Goal: Task Accomplishment & Management: Complete application form

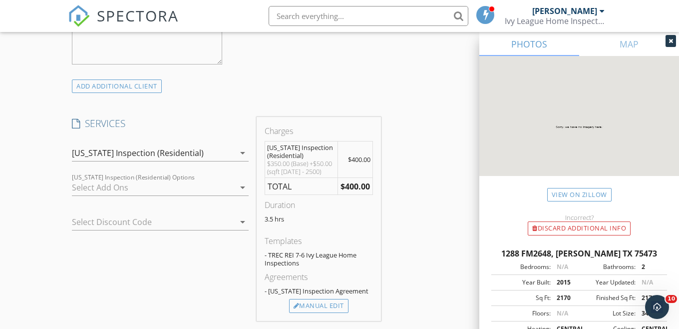
scroll to position [750, 0]
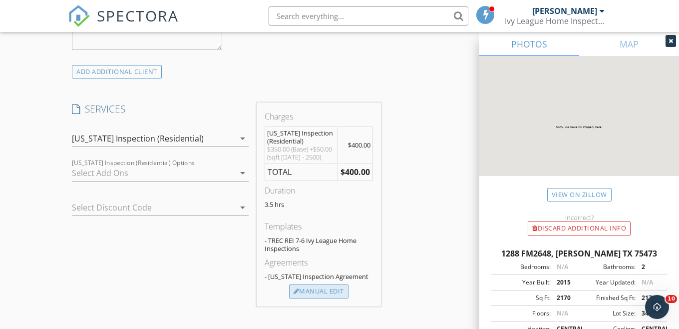
click at [305, 298] on div "Manual Edit" at bounding box center [318, 291] width 59 height 14
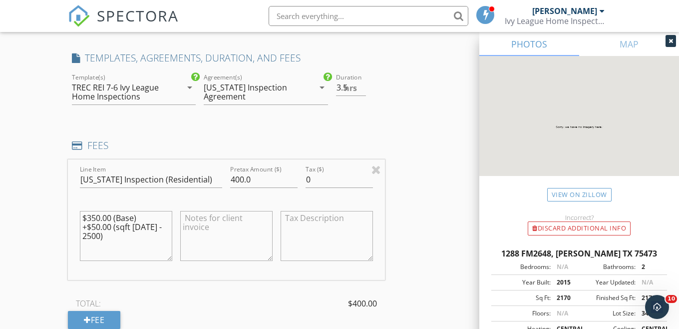
scroll to position [803, 0]
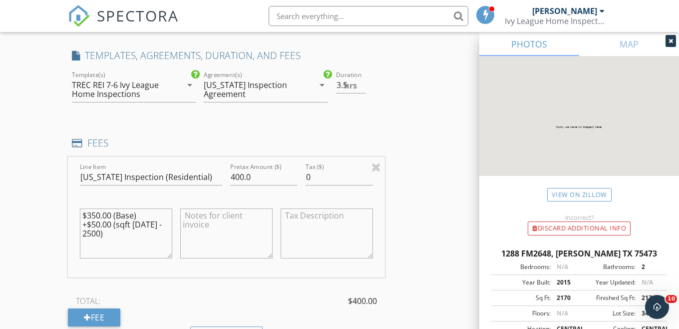
click at [92, 233] on textarea "$350.00 (Base) +$50.00 (sqft 2001 - 2500)" at bounding box center [126, 233] width 92 height 50
type textarea "$350.00 (Base) +$150.00 (sqft [DATE] - 2500)"
click at [234, 185] on input "400.0" at bounding box center [263, 177] width 67 height 16
type input "500.0"
click at [45, 179] on div "New Inspection Click here to use the New Order Form INSPECTOR(S) check_box Daws…" at bounding box center [339, 173] width 679 height 1837
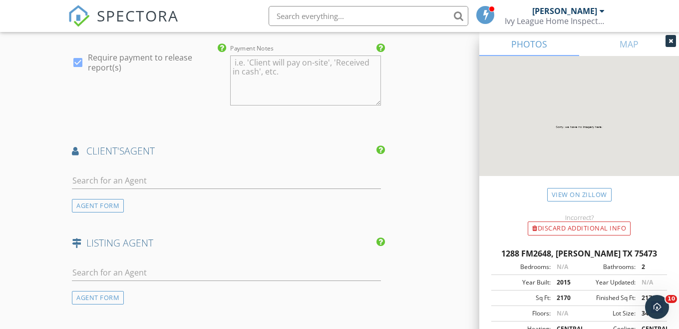
scroll to position [1269, 0]
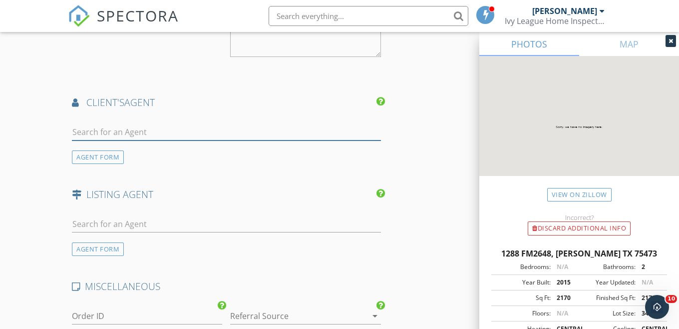
click at [101, 140] on input "text" at bounding box center [226, 132] width 309 height 16
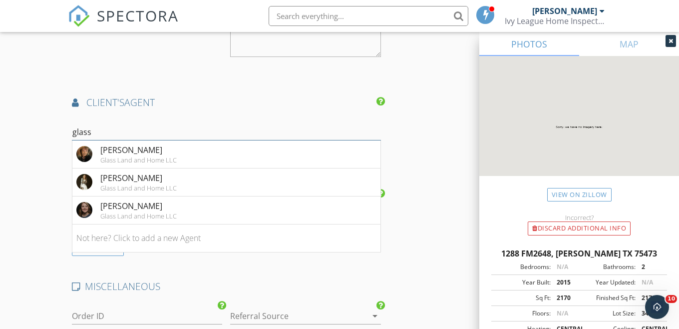
type input "glass"
click at [95, 140] on input "glass" at bounding box center [226, 132] width 309 height 16
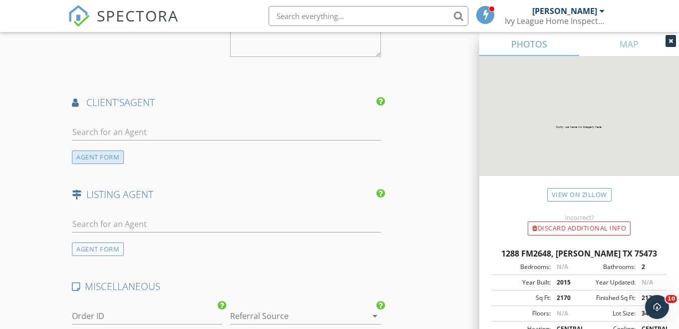
click at [92, 164] on div "AGENT FORM" at bounding box center [98, 156] width 52 height 13
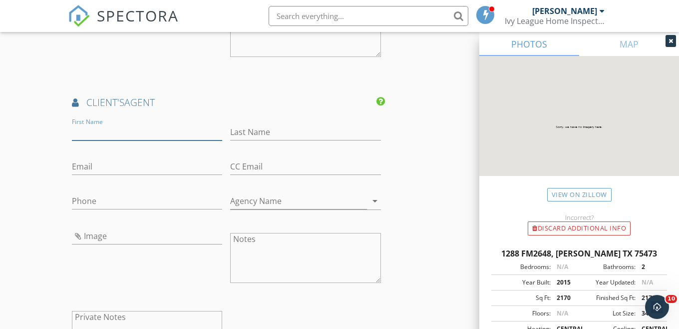
click at [103, 139] on input "First Name" at bounding box center [147, 132] width 150 height 16
paste input "[PERSON_NAME]"
drag, startPoint x: 98, startPoint y: 142, endPoint x: 124, endPoint y: 143, distance: 26.5
click at [124, 140] on input "[PERSON_NAME]" at bounding box center [147, 132] width 150 height 16
type input "[PERSON_NAME]"
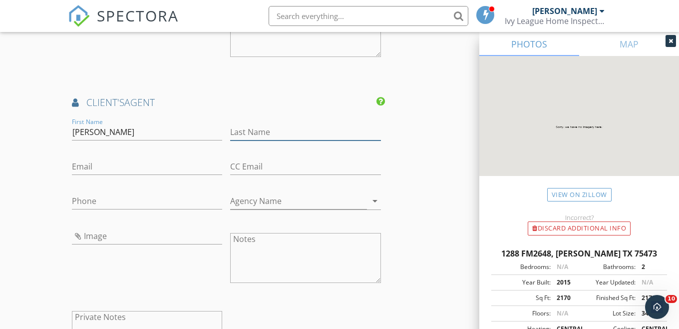
click at [254, 140] on input "Last Name" at bounding box center [305, 132] width 150 height 16
paste input "Glass"
type input "Glass"
click at [105, 208] on input "Phone" at bounding box center [147, 201] width 150 height 16
paste input "[PHONE_NUMBER]"
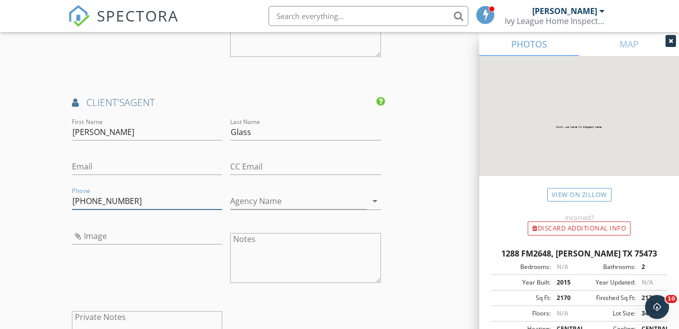
type input "[PHONE_NUMBER]"
click at [106, 244] on input "Image" at bounding box center [147, 236] width 150 height 16
type input "64356514c9628.jpg"
click at [309, 209] on input "Agency Name" at bounding box center [298, 201] width 136 height 16
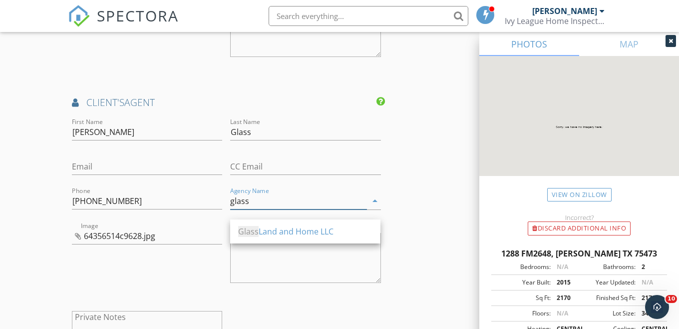
click at [297, 229] on div "Glass Land and Home LLC" at bounding box center [305, 231] width 134 height 12
type input "Glass Land and Home LLC"
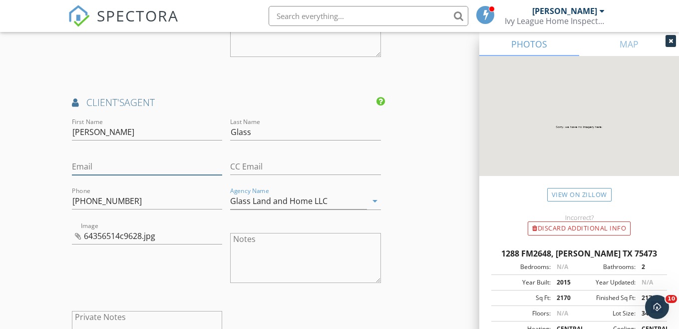
click at [137, 175] on input "Email" at bounding box center [147, 166] width 150 height 16
type input "[PERSON_NAME][EMAIL_ADDRESS][DOMAIN_NAME]"
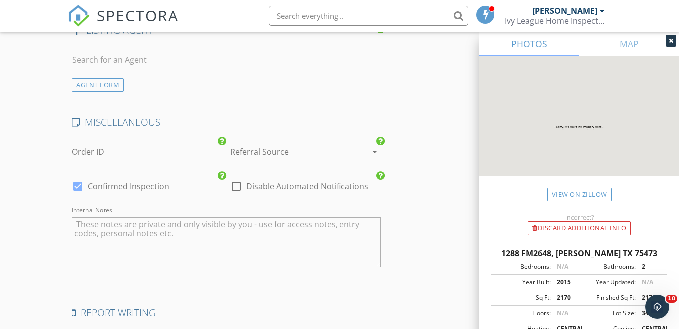
scroll to position [1663, 0]
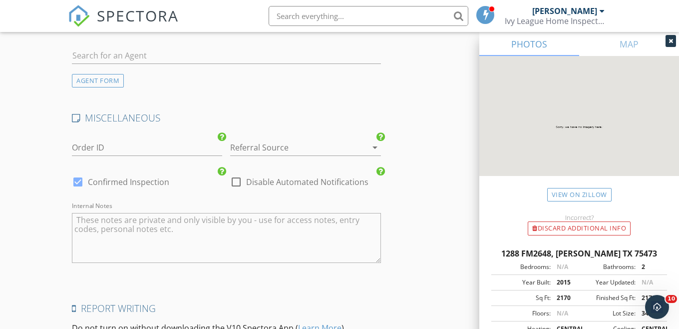
click at [260, 155] on div at bounding box center [291, 147] width 122 height 16
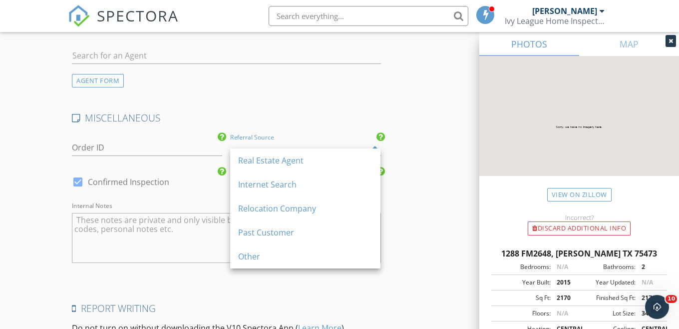
click at [260, 158] on div "Real Estate Agent" at bounding box center [305, 160] width 134 height 12
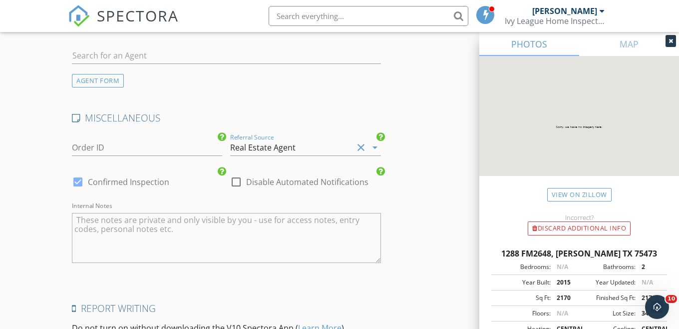
click at [237, 190] on div at bounding box center [236, 181] width 17 height 17
checkbox input "true"
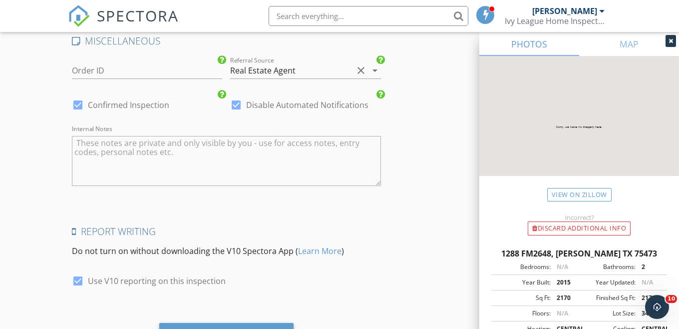
scroll to position [1802, 0]
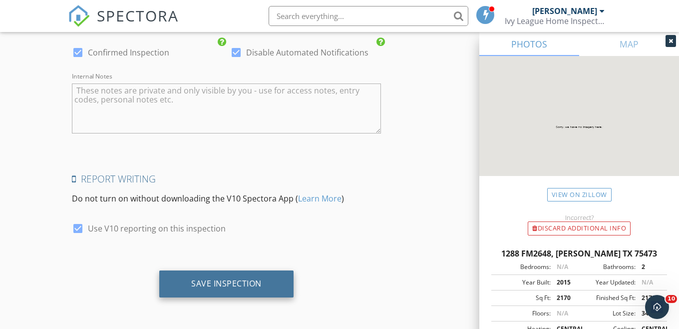
click at [199, 285] on div "Save Inspection" at bounding box center [226, 283] width 70 height 10
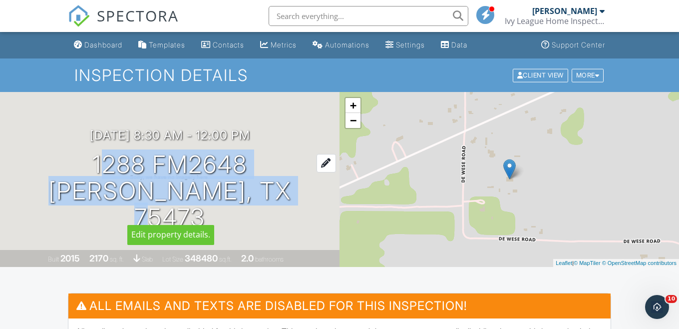
drag, startPoint x: 285, startPoint y: 208, endPoint x: 80, endPoint y: 179, distance: 206.8
click at [80, 179] on div "[DATE] 8:30 am - 12:00 pm 1288 FM2648 [PERSON_NAME], TX 75473" at bounding box center [170, 179] width 340 height 102
copy h1 "1288 FM2648 [GEOGRAPHIC_DATA], TX 75473"
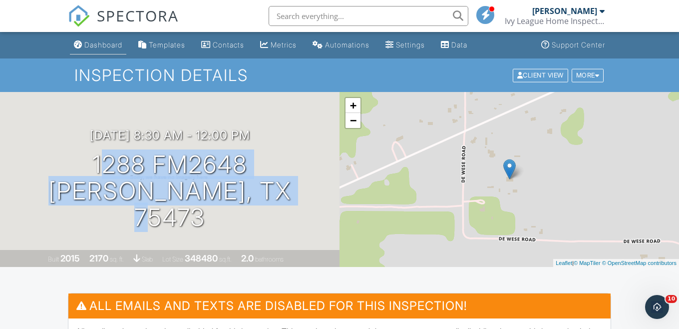
click at [104, 44] on div "Dashboard" at bounding box center [103, 44] width 38 height 8
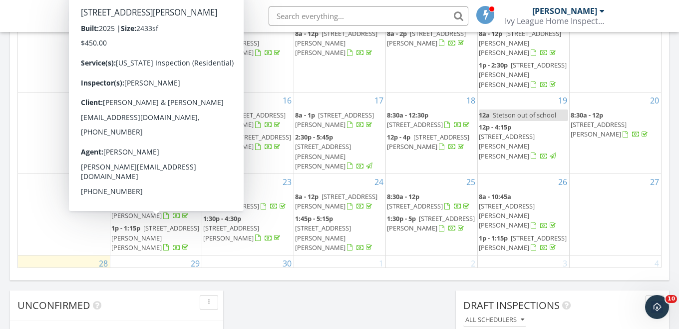
scroll to position [652, 0]
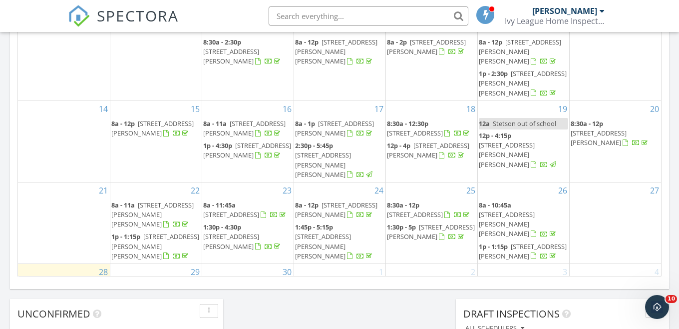
scroll to position [638, 0]
